Goal: Task Accomplishment & Management: Manage account settings

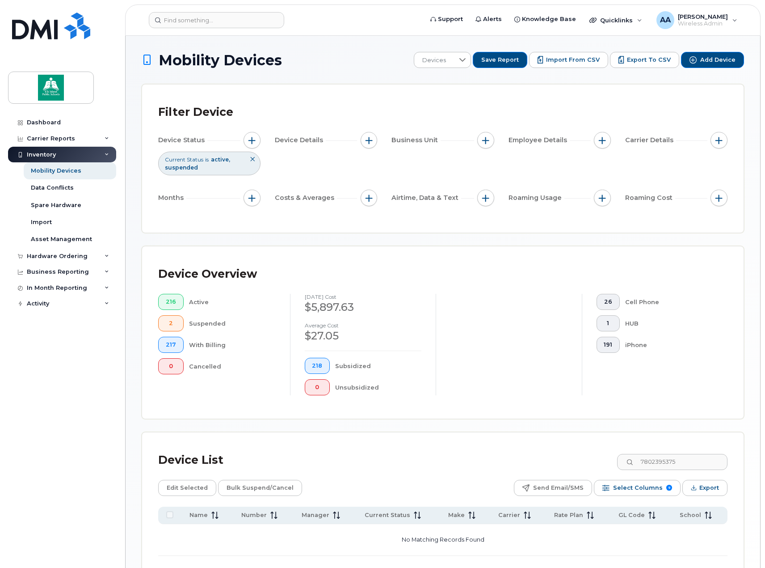
scroll to position [70, 0]
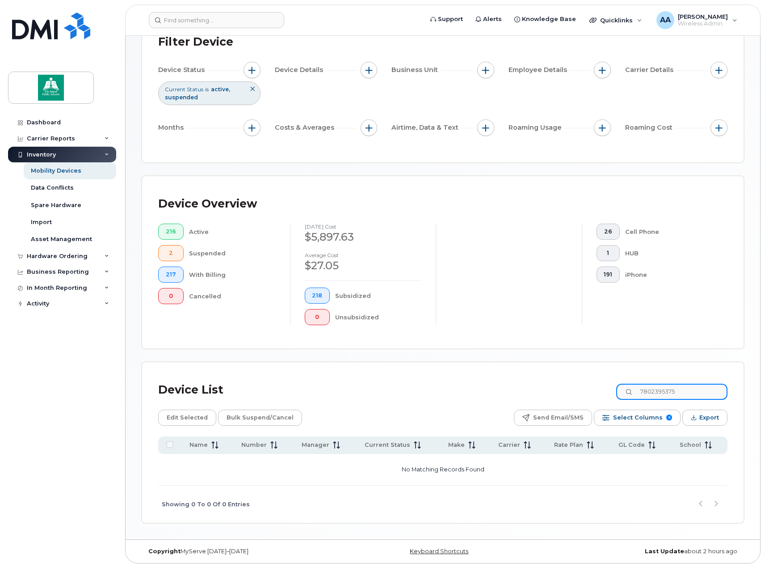
click at [685, 393] on input "7802395375" at bounding box center [672, 392] width 111 height 16
drag, startPoint x: 685, startPoint y: 393, endPoint x: 625, endPoint y: 393, distance: 59.5
click at [625, 393] on input "7802395375" at bounding box center [672, 392] width 111 height 16
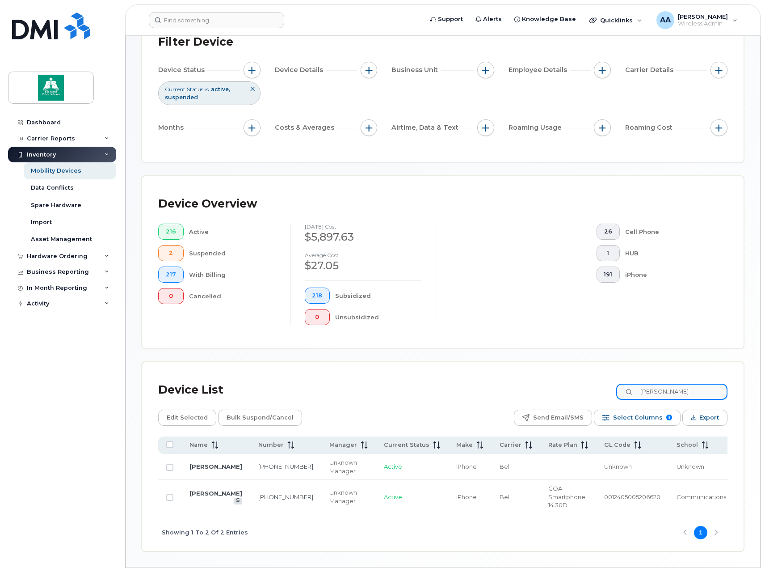
scroll to position [90, 0]
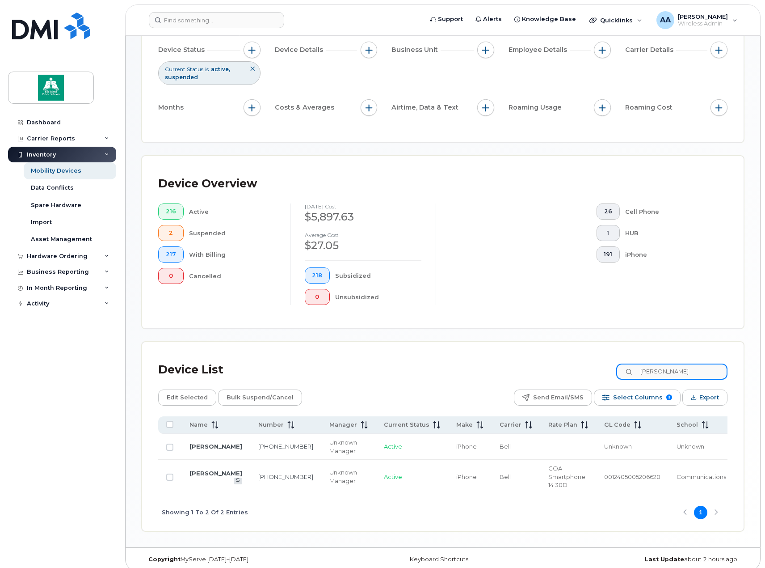
type input "laura"
click at [216, 444] on link "[PERSON_NAME]" at bounding box center [216, 446] width 53 height 7
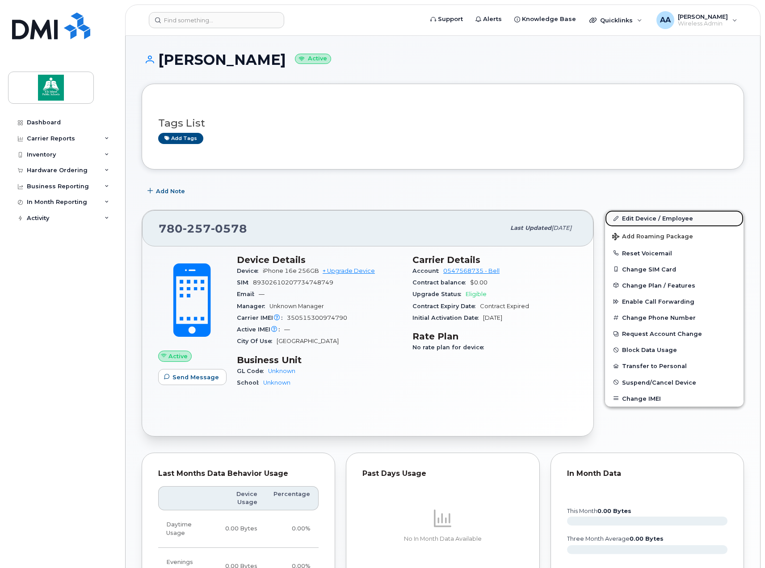
click at [632, 224] on link "Edit Device / Employee" at bounding box center [674, 218] width 139 height 16
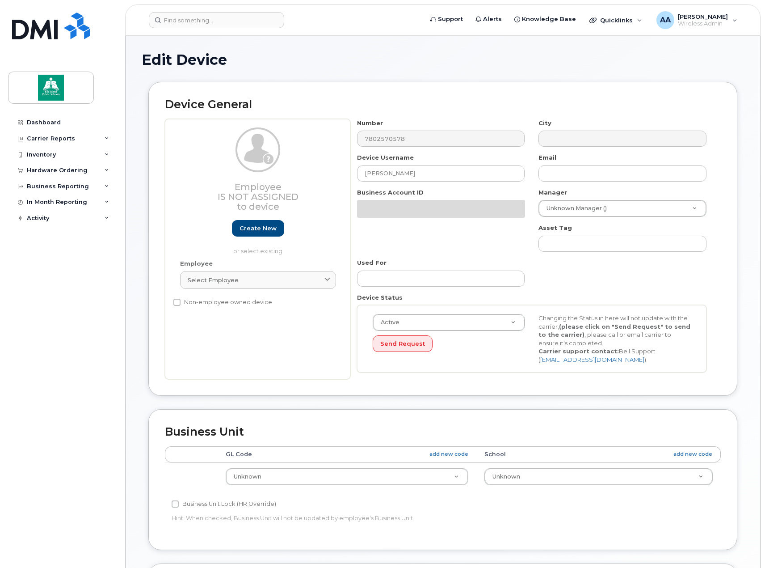
select select "10109119"
select select "10109120"
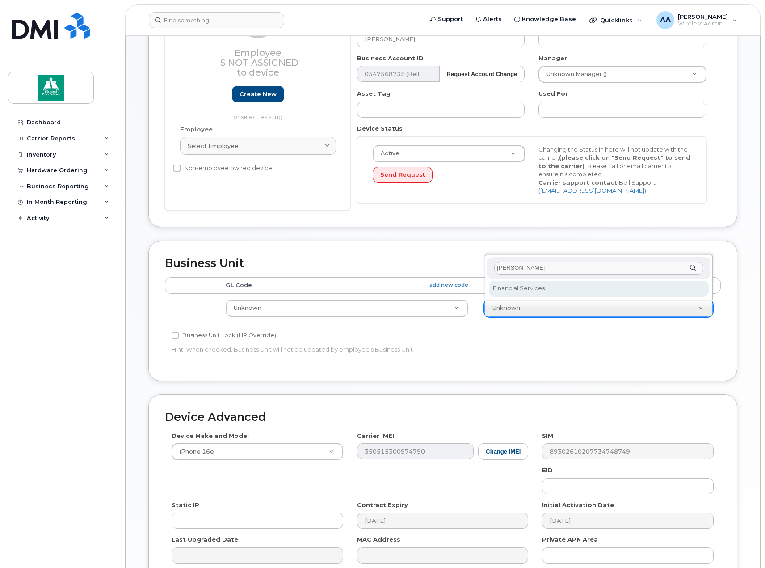
type input "[PERSON_NAME]"
select select "10109206"
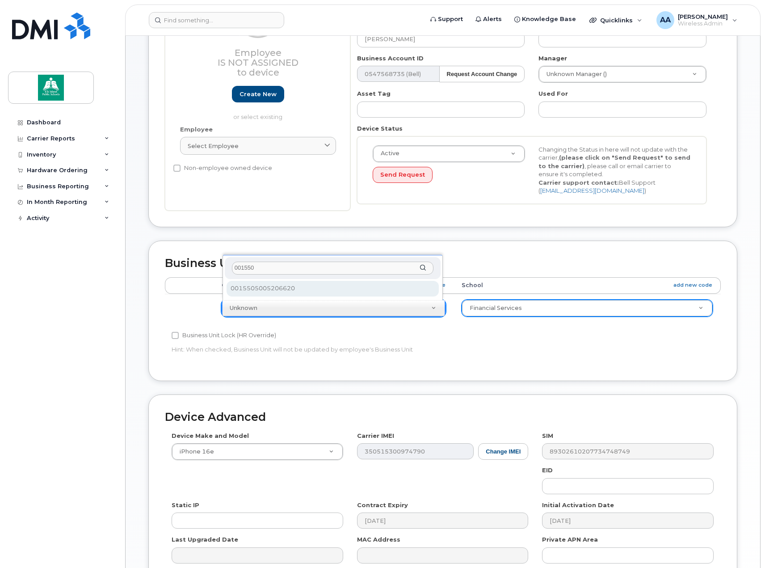
type input "001550"
select select "10109144"
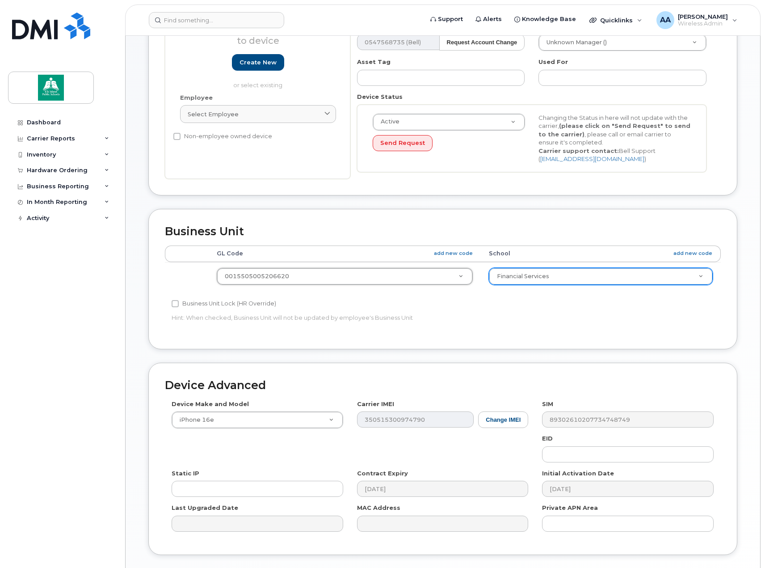
scroll to position [228, 0]
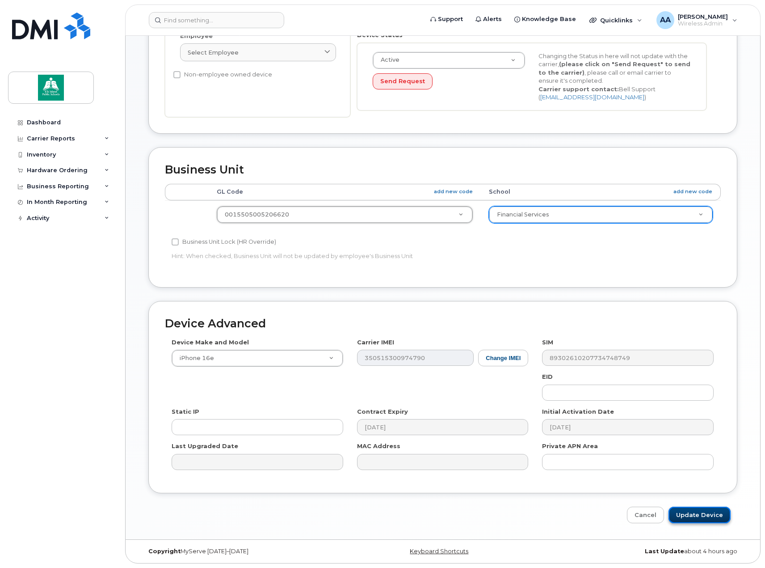
click at [702, 516] on input "Update Device" at bounding box center [700, 515] width 62 height 17
type input "Saving..."
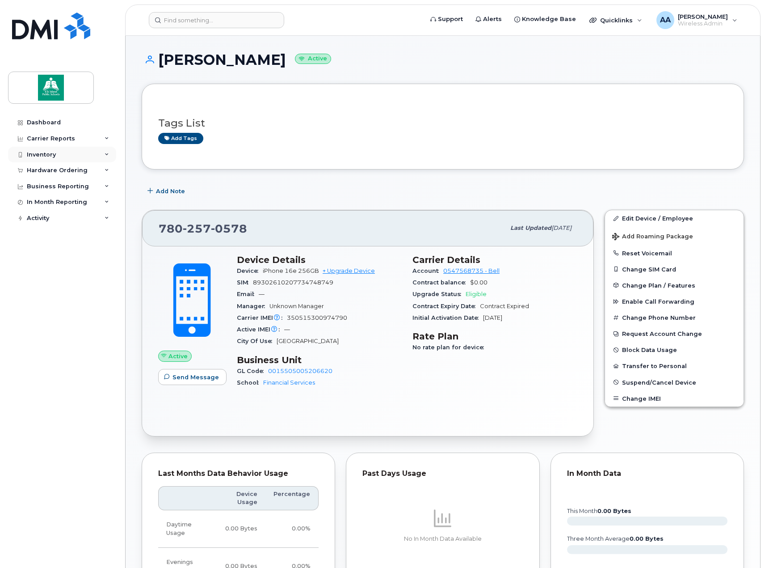
click at [56, 154] on div "Inventory" at bounding box center [62, 155] width 108 height 16
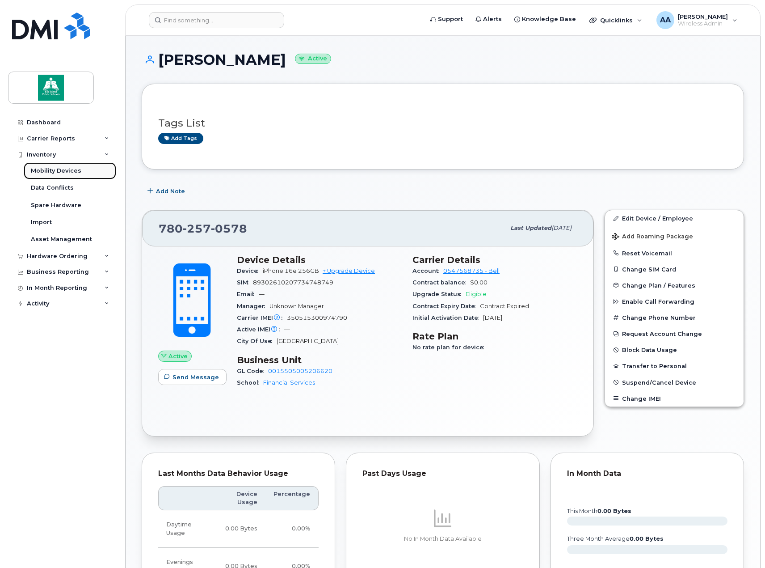
click at [52, 172] on div "Mobility Devices" at bounding box center [56, 171] width 51 height 8
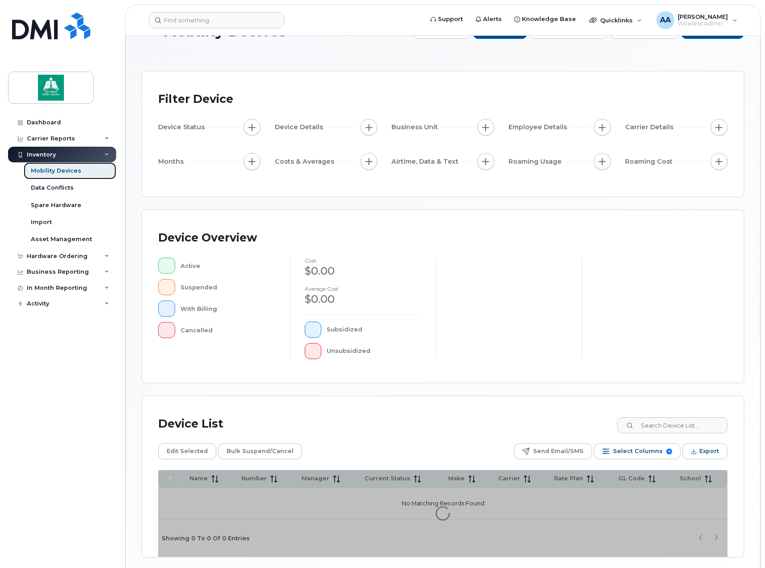
scroll to position [63, 0]
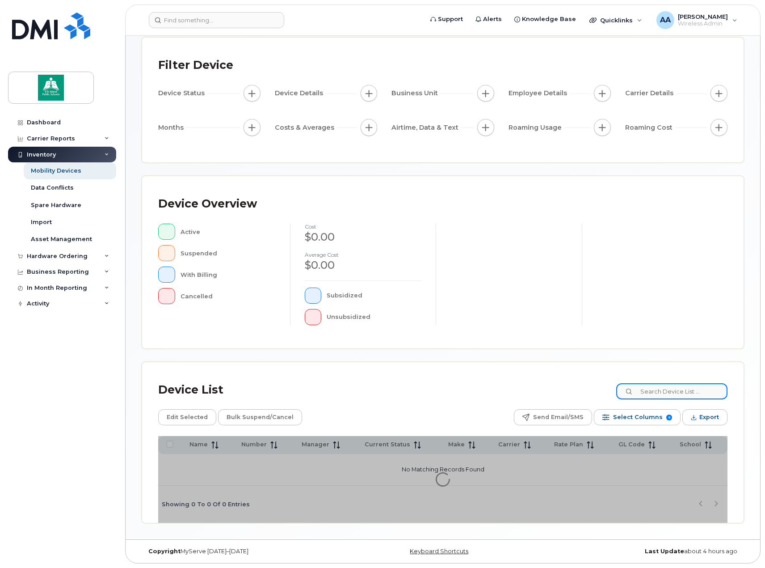
click at [664, 388] on input at bounding box center [672, 391] width 111 height 16
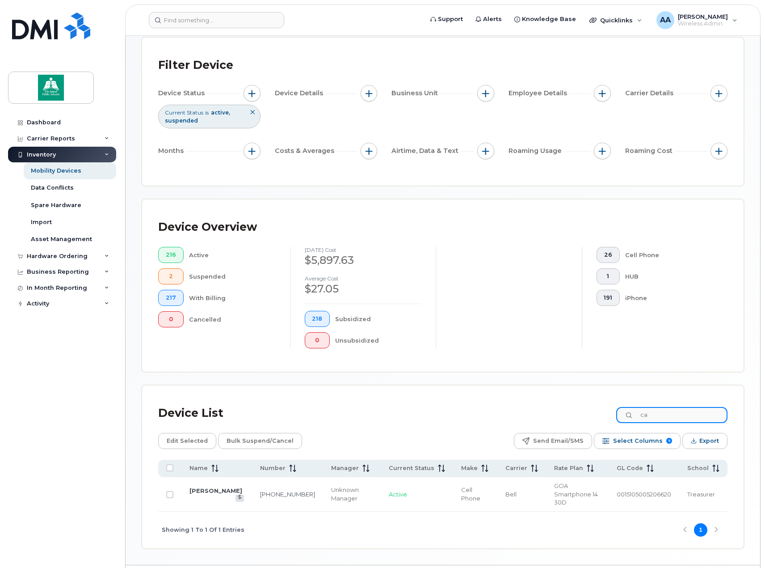
type input "c"
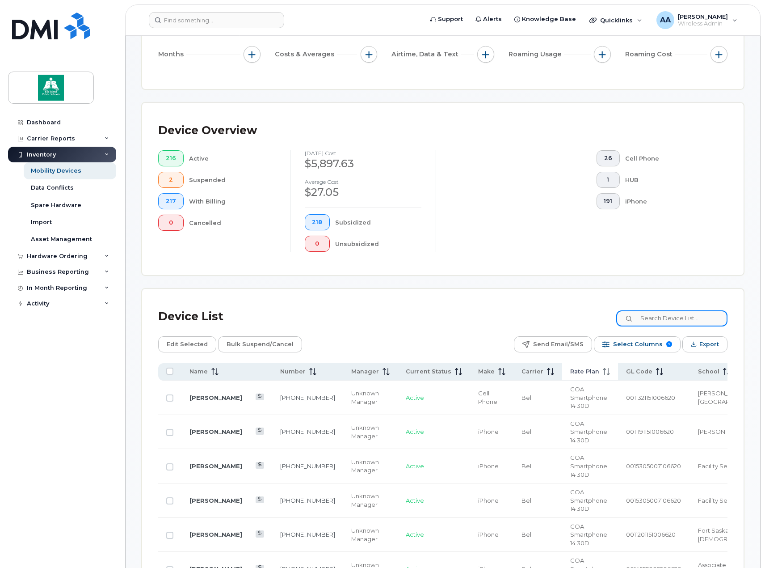
scroll to position [179, 0]
